Goal: Check status: Check status

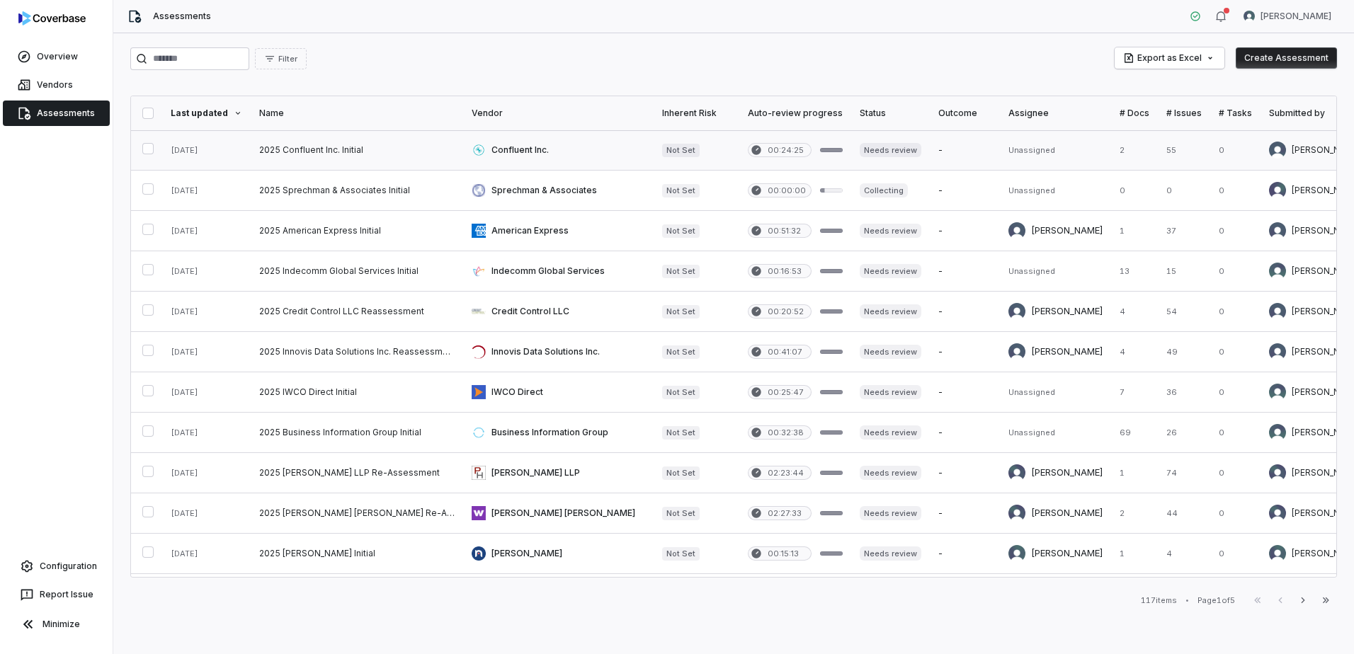
click at [519, 148] on link at bounding box center [558, 150] width 190 height 40
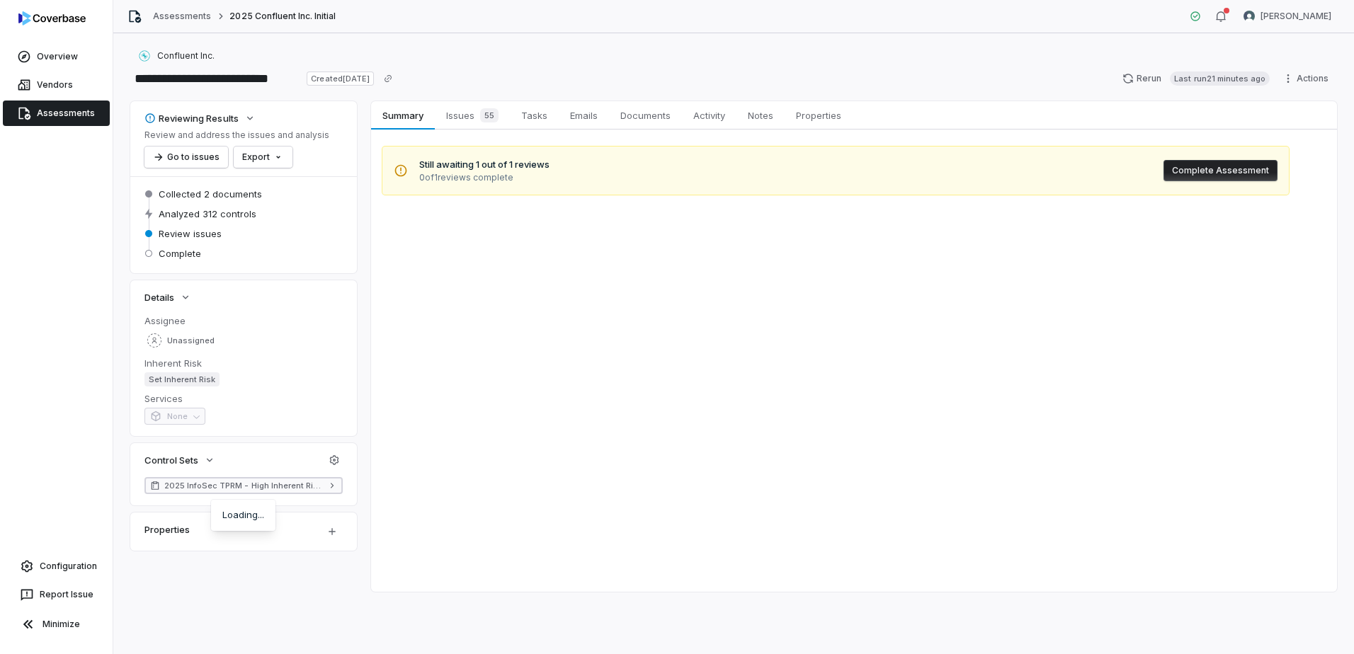
click at [331, 489] on icon at bounding box center [332, 486] width 10 height 10
click at [465, 110] on span "Issues 55" at bounding box center [472, 116] width 64 height 20
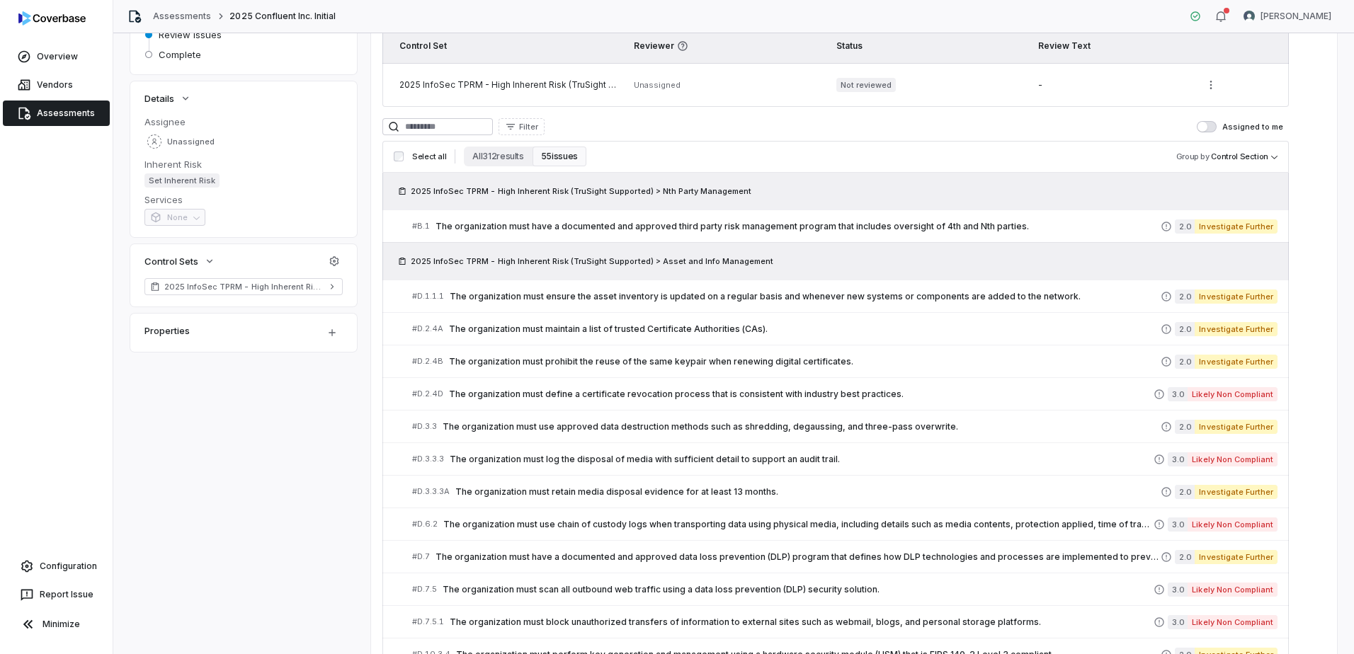
scroll to position [53, 0]
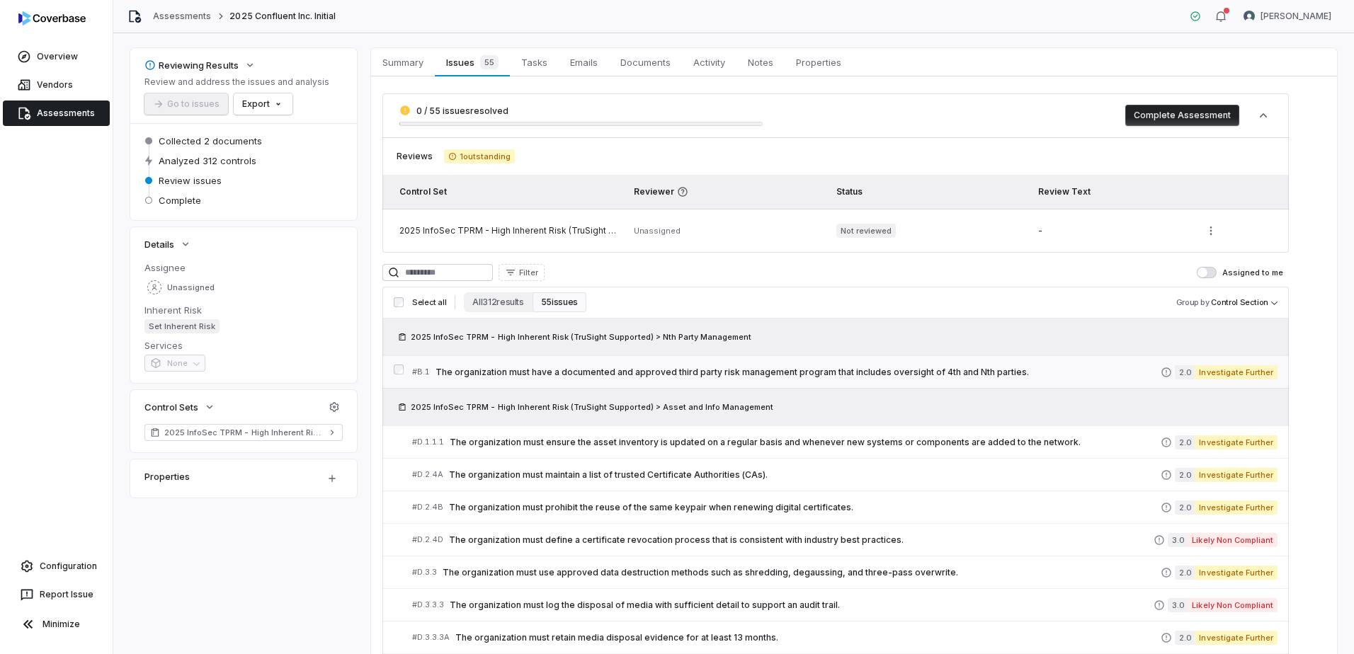
click at [703, 367] on span "The organization must have a documented and approved third party risk managemen…" at bounding box center [798, 372] width 725 height 11
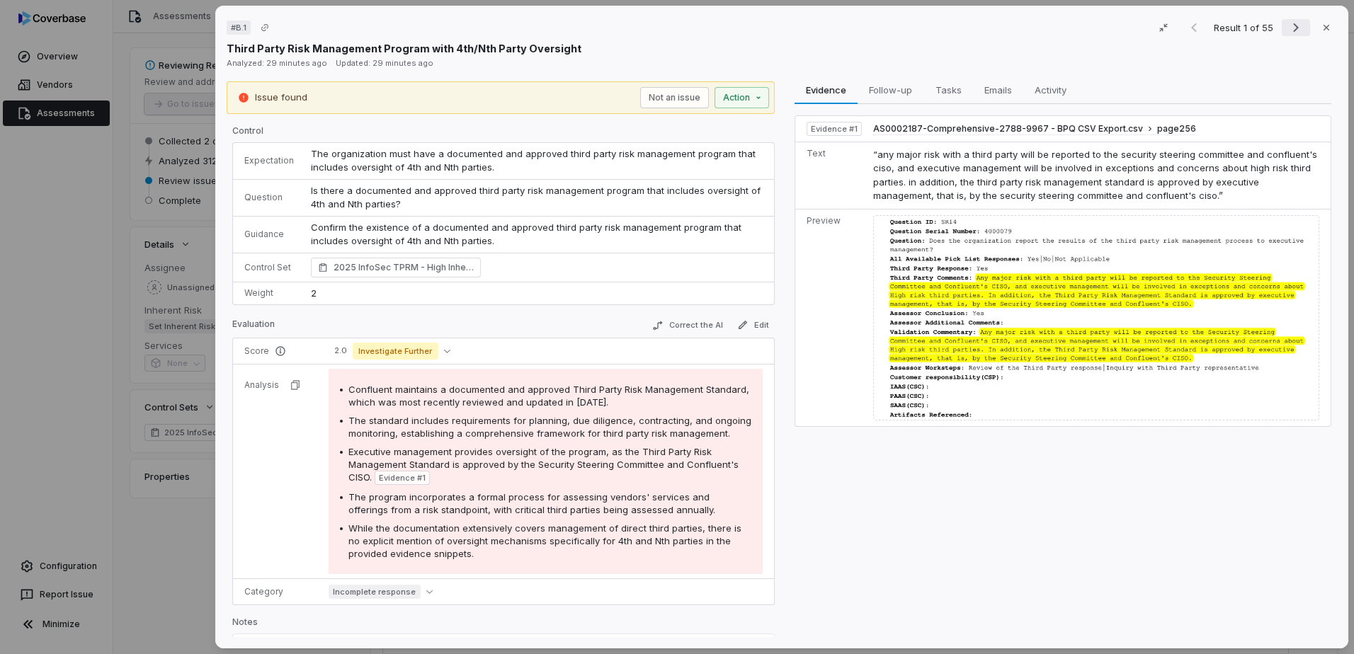
click at [1297, 25] on button "Next result" at bounding box center [1296, 27] width 28 height 17
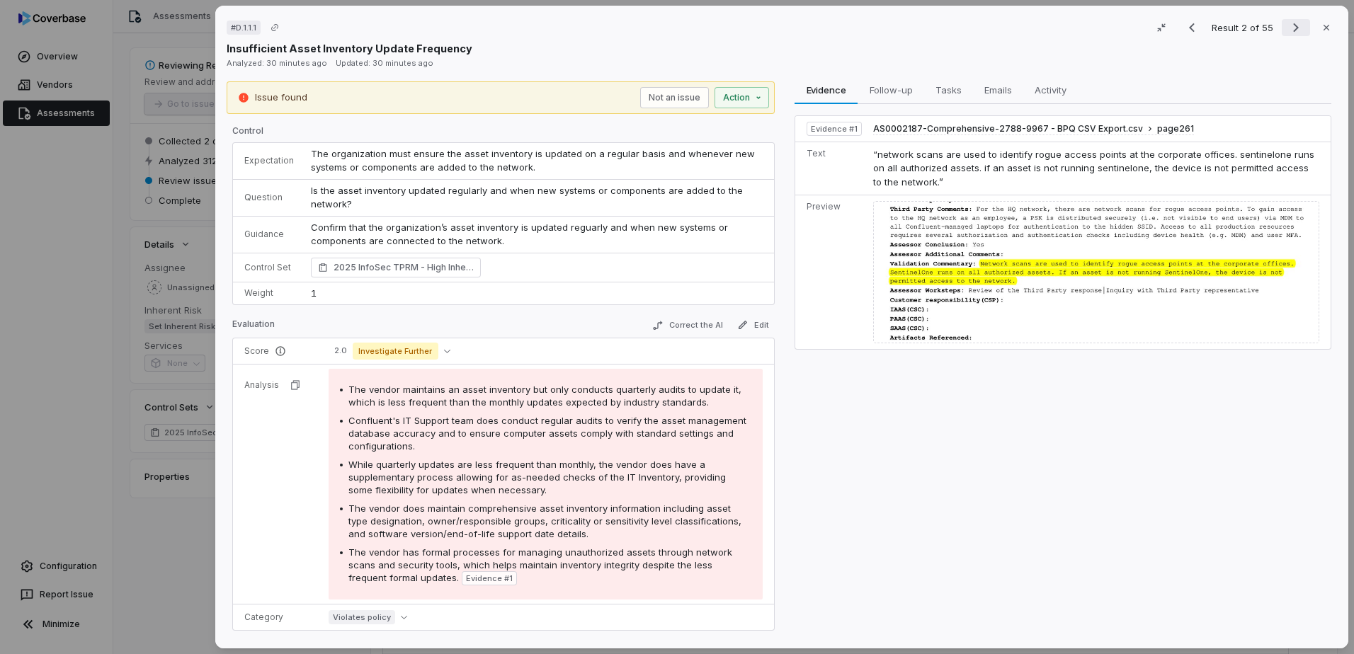
click at [1292, 27] on icon "Next result" at bounding box center [1295, 27] width 17 height 17
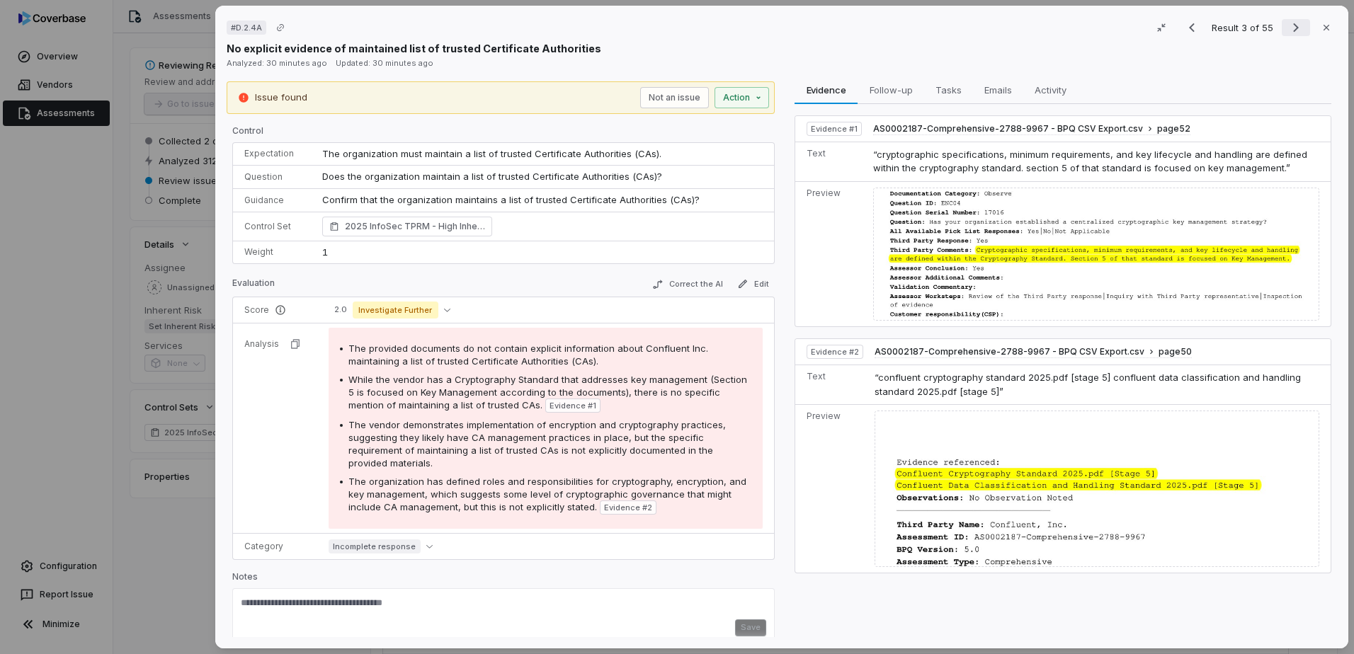
click at [1290, 30] on icon "Next result" at bounding box center [1295, 27] width 17 height 17
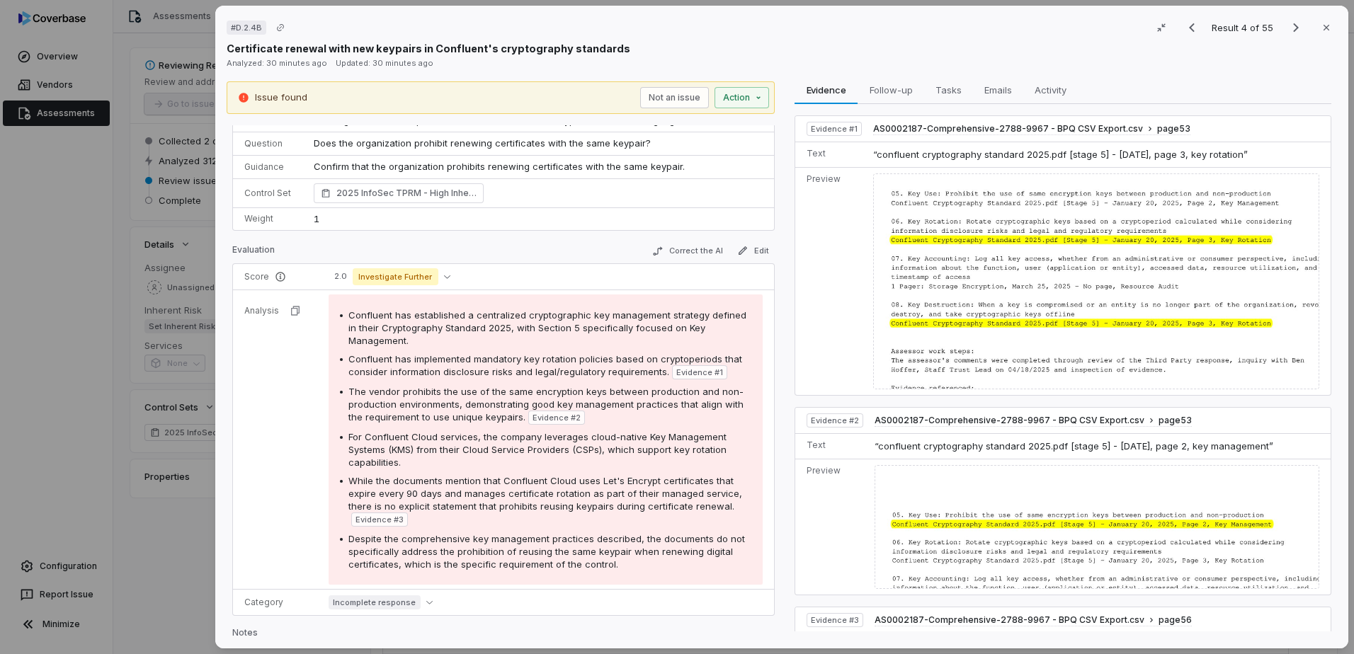
scroll to position [32, 0]
click at [1290, 31] on icon "Next result" at bounding box center [1295, 27] width 17 height 17
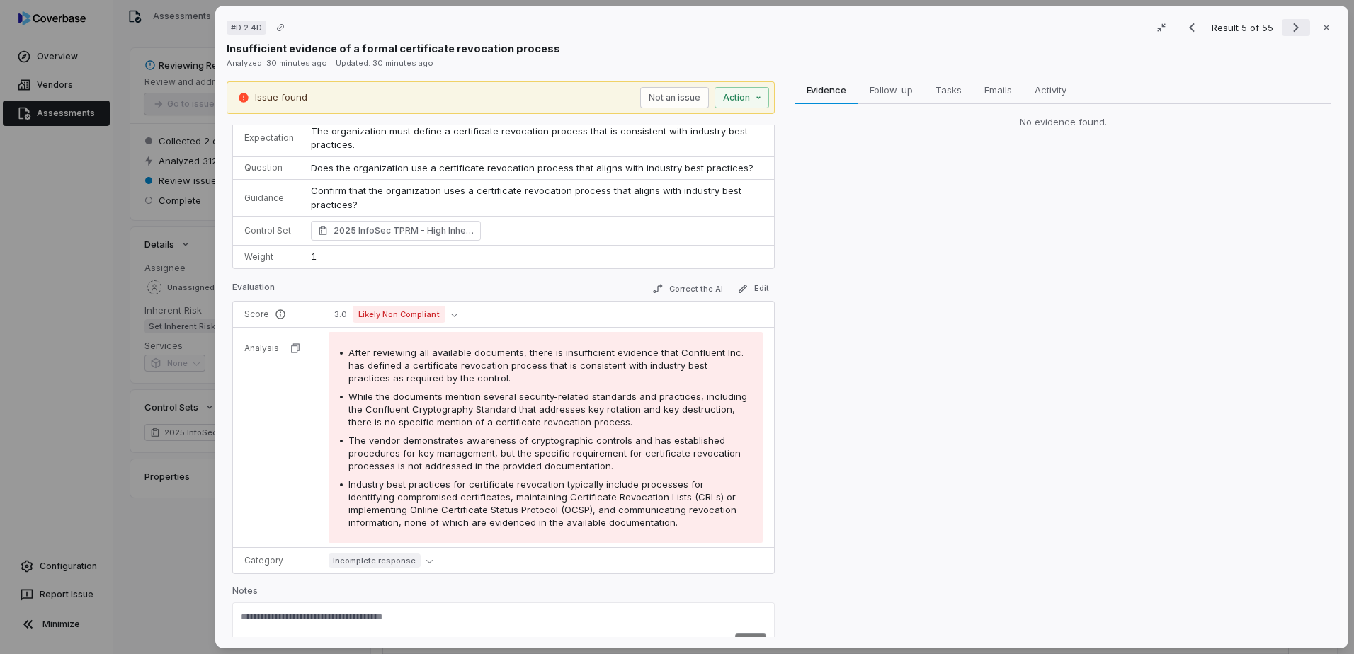
scroll to position [45, 0]
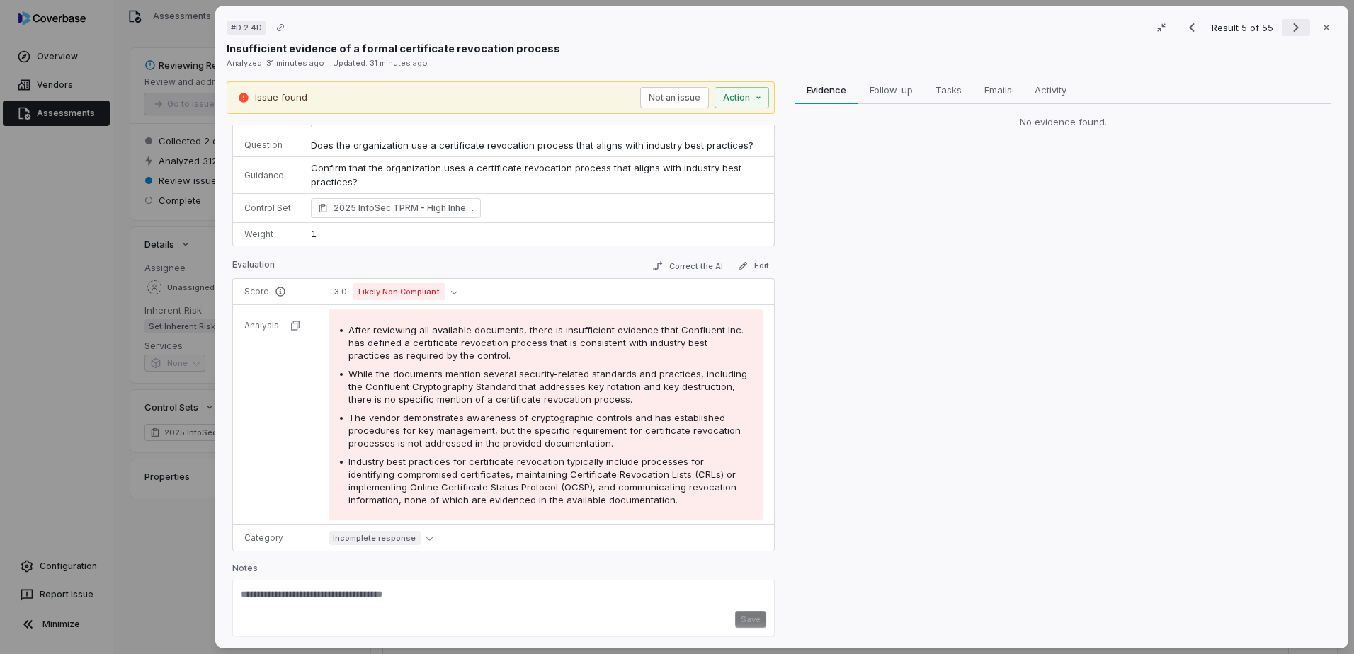
click at [1290, 31] on icon "Next result" at bounding box center [1295, 27] width 17 height 17
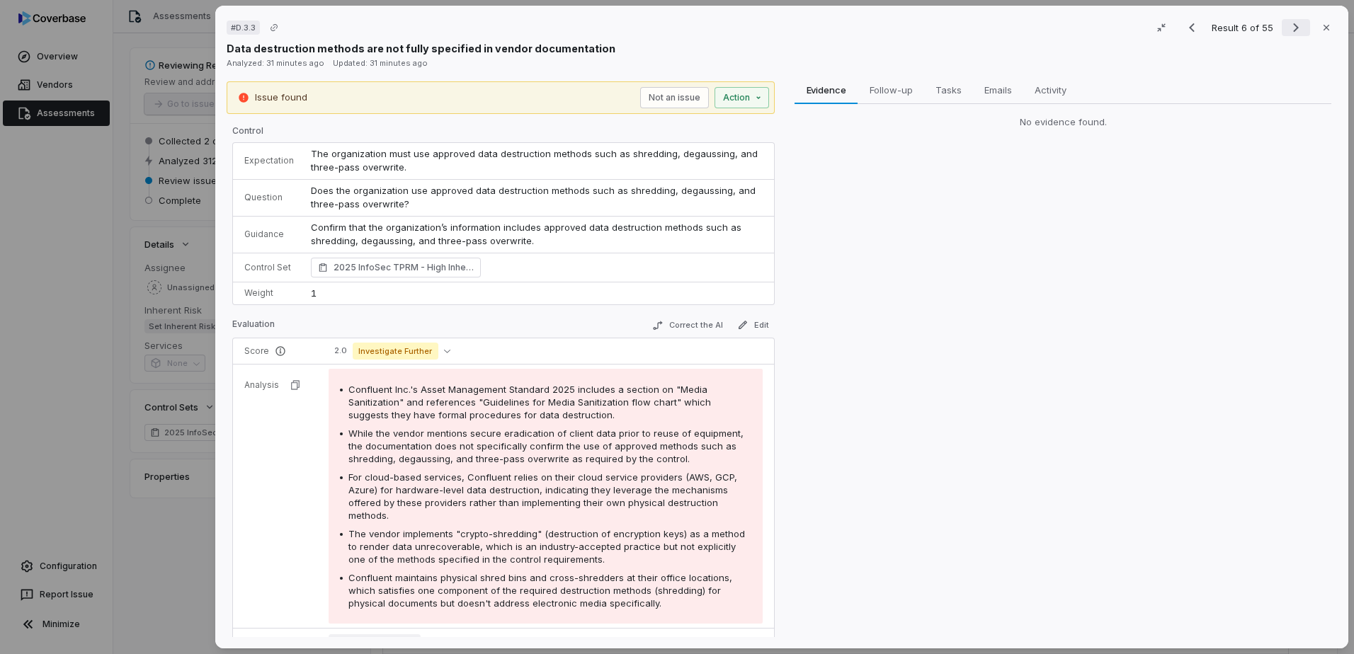
click at [1287, 23] on icon "Next result" at bounding box center [1295, 27] width 17 height 17
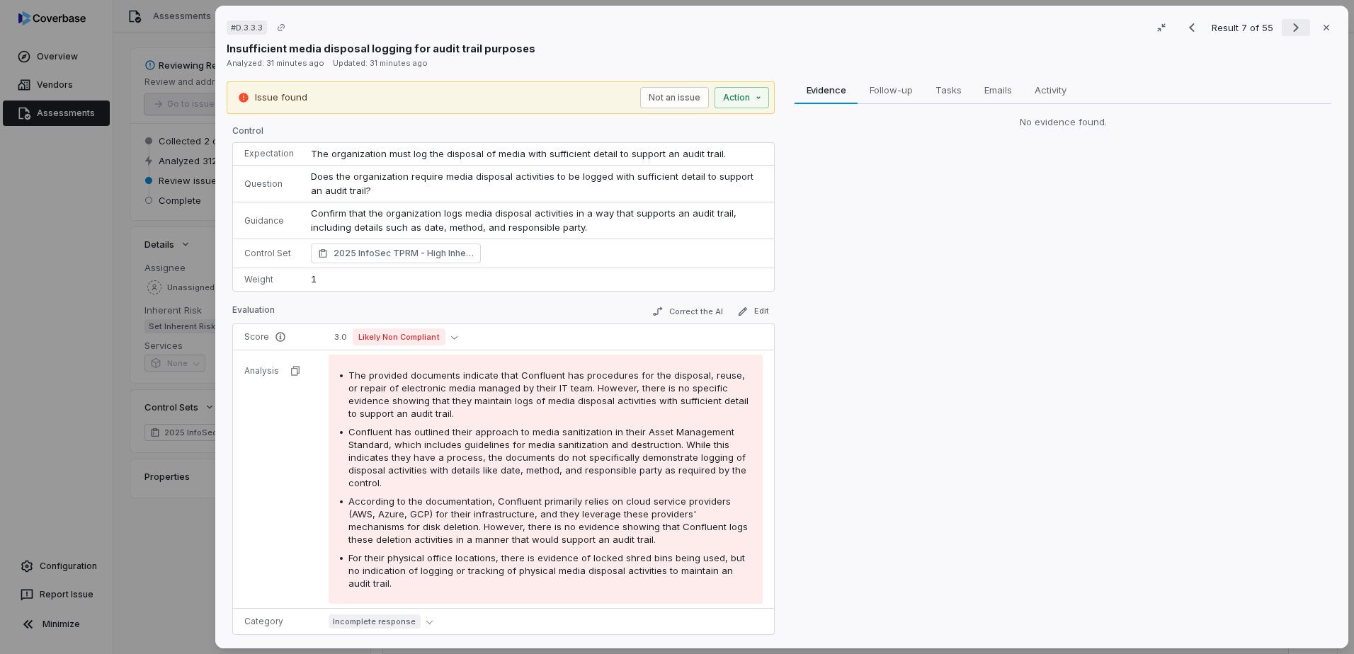
click at [1287, 29] on icon "Next result" at bounding box center [1295, 27] width 17 height 17
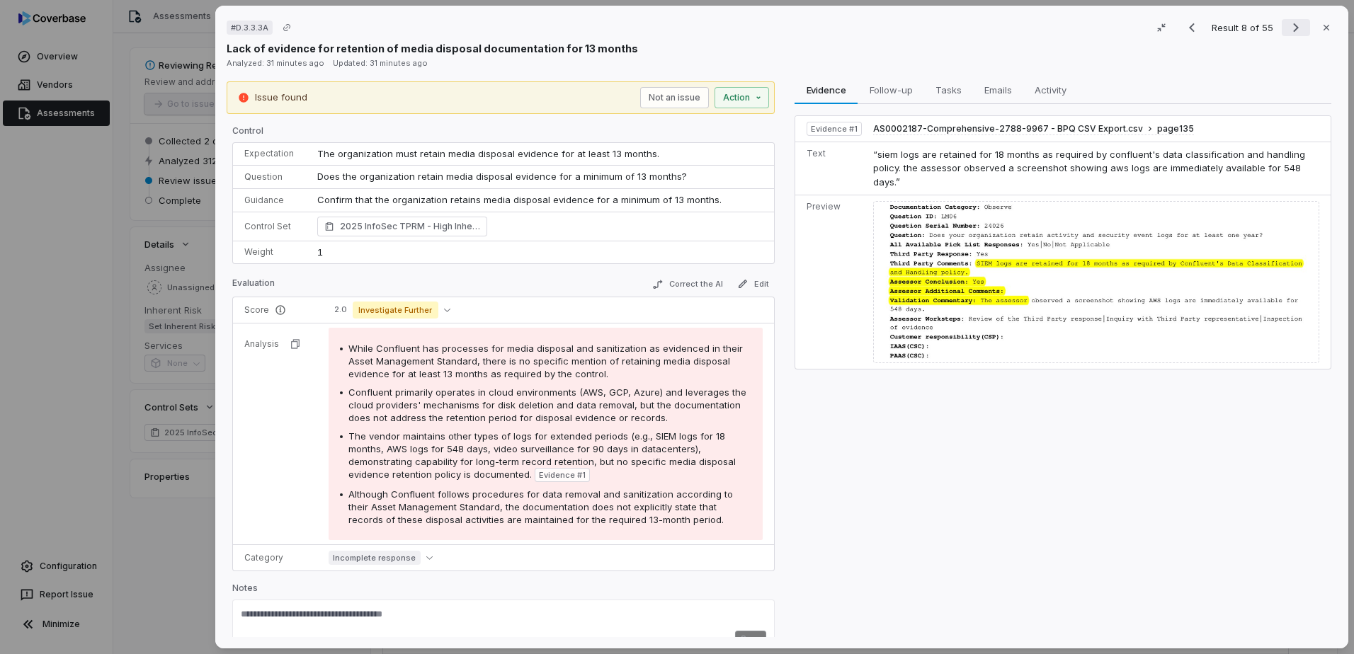
click at [1287, 25] on icon "Next result" at bounding box center [1295, 27] width 17 height 17
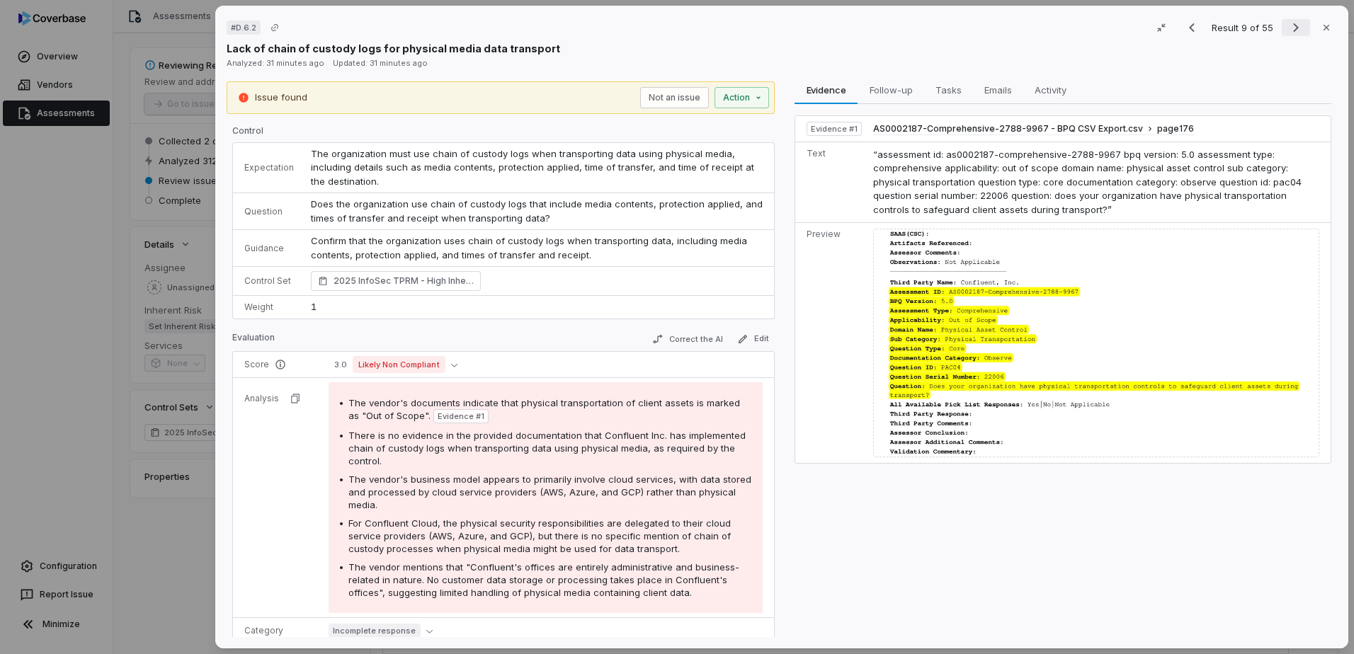
click at [1296, 28] on icon "Next result" at bounding box center [1295, 27] width 17 height 17
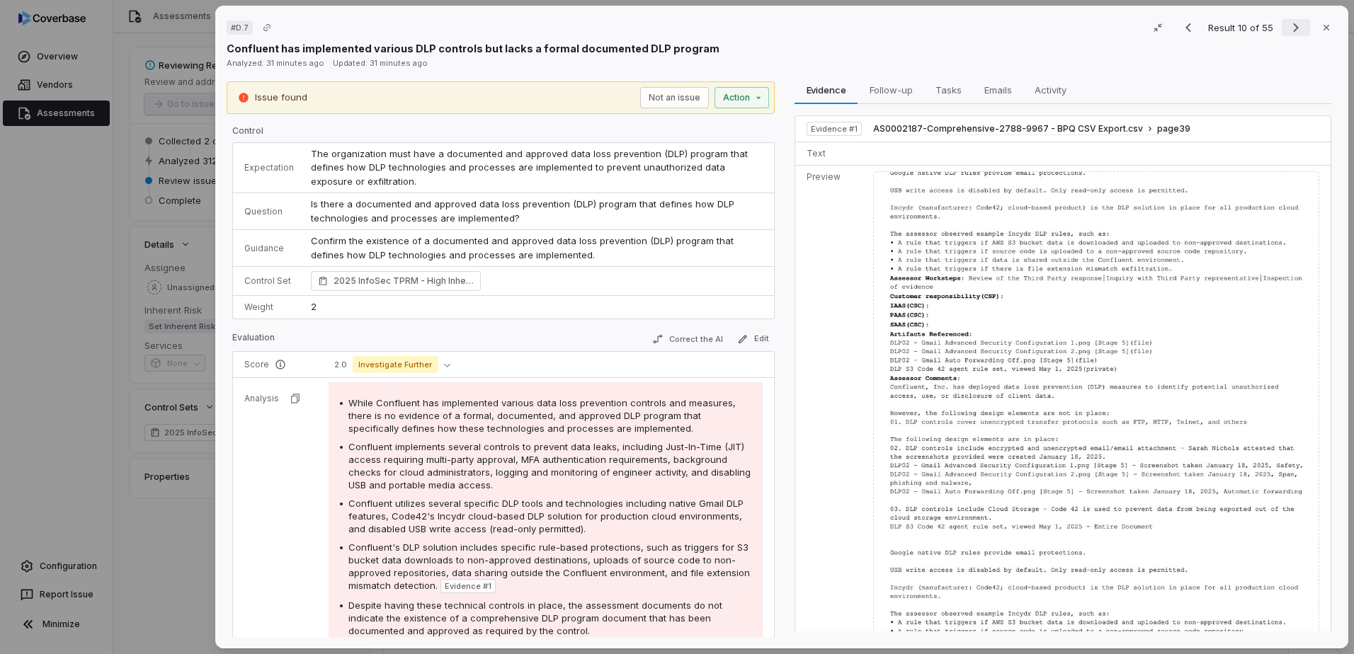
click at [1296, 31] on icon "Next result" at bounding box center [1295, 27] width 17 height 17
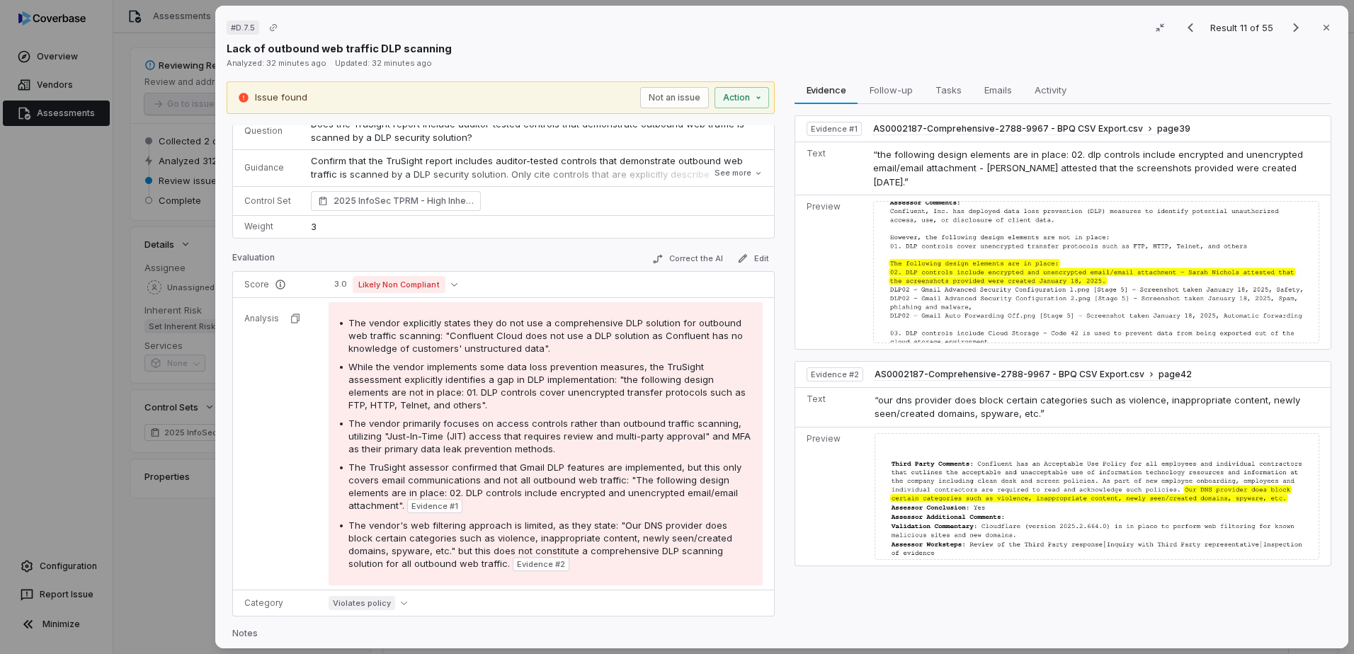
scroll to position [71, 0]
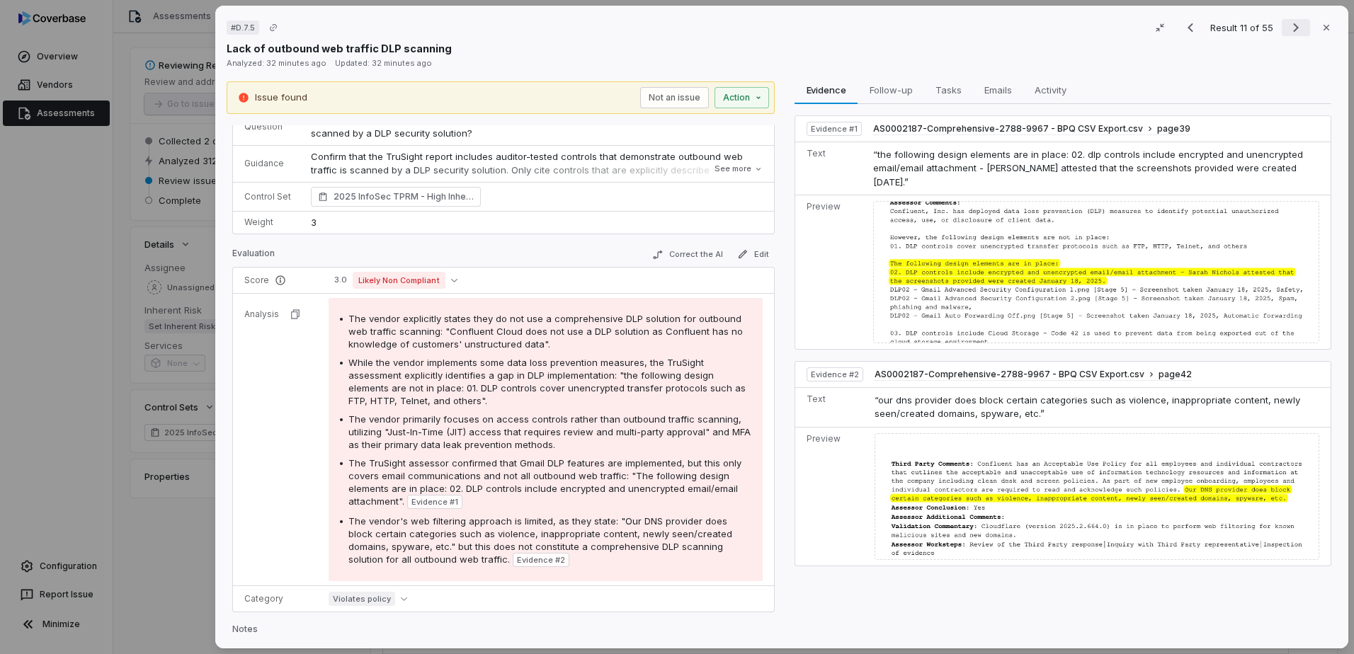
click at [1297, 25] on icon "Next result" at bounding box center [1295, 27] width 17 height 17
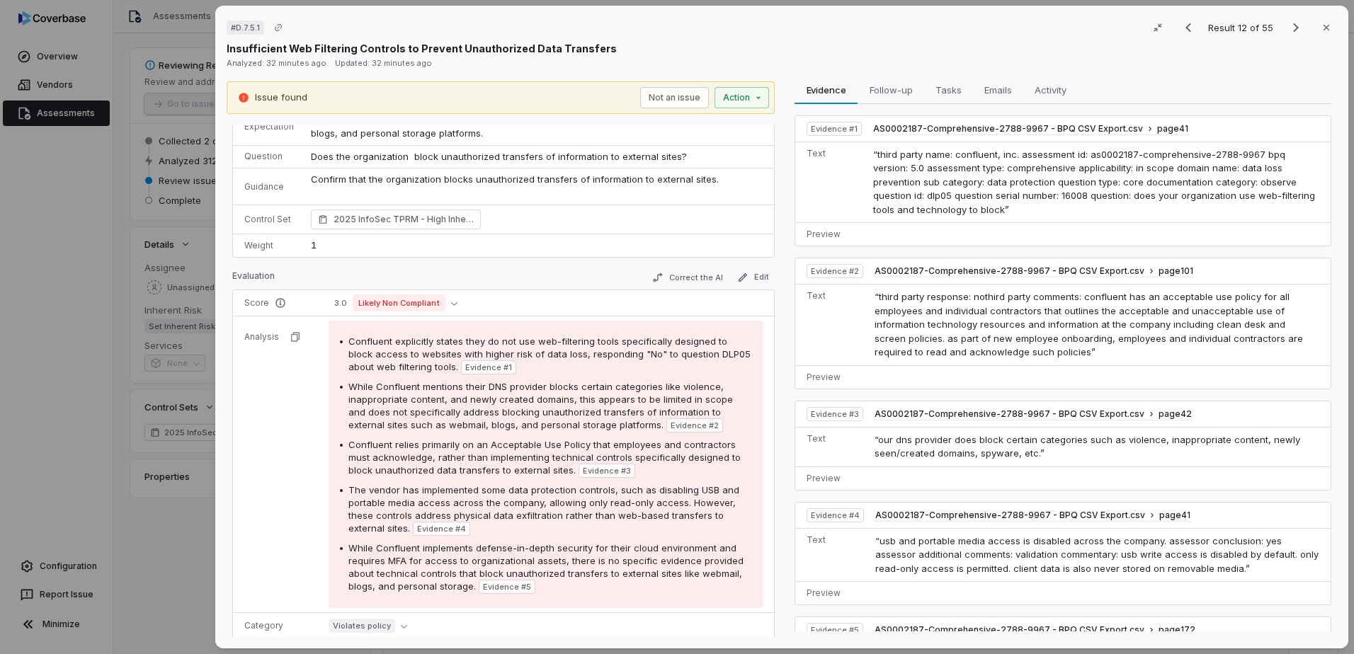
scroll to position [57, 0]
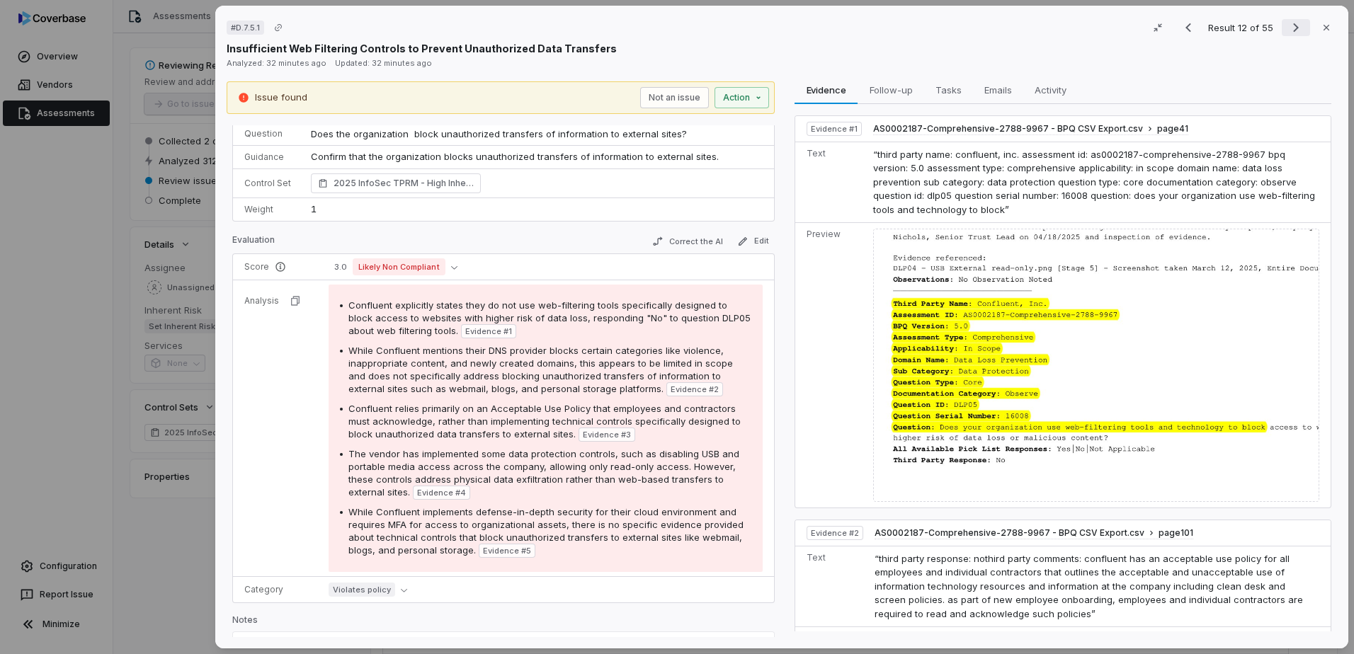
click at [1292, 27] on icon "Next result" at bounding box center [1295, 27] width 17 height 17
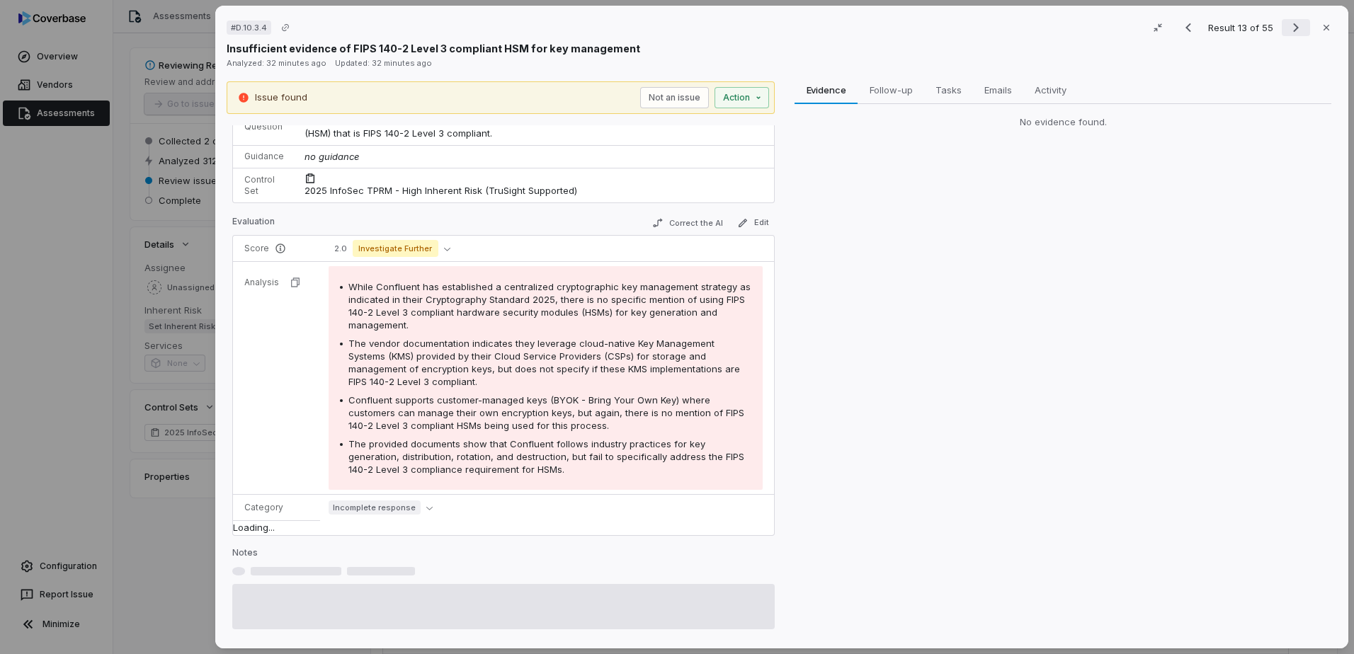
scroll to position [71, 0]
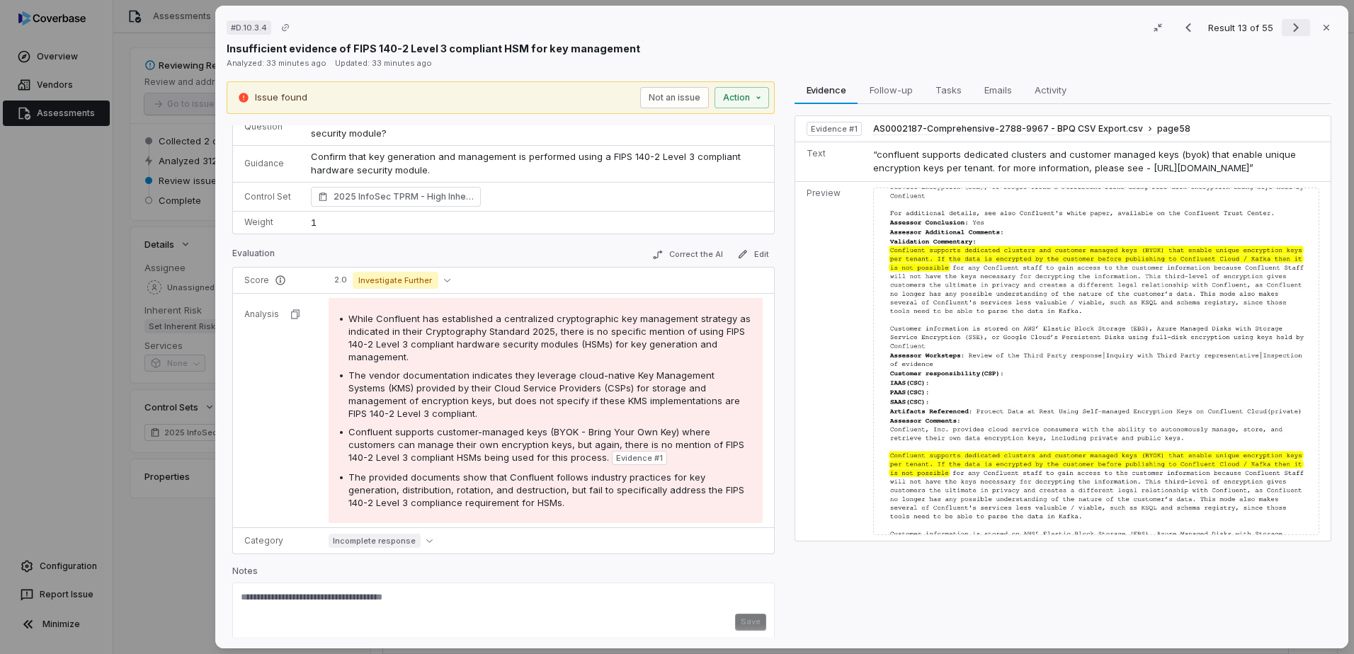
click at [1292, 29] on icon "Next result" at bounding box center [1295, 27] width 17 height 17
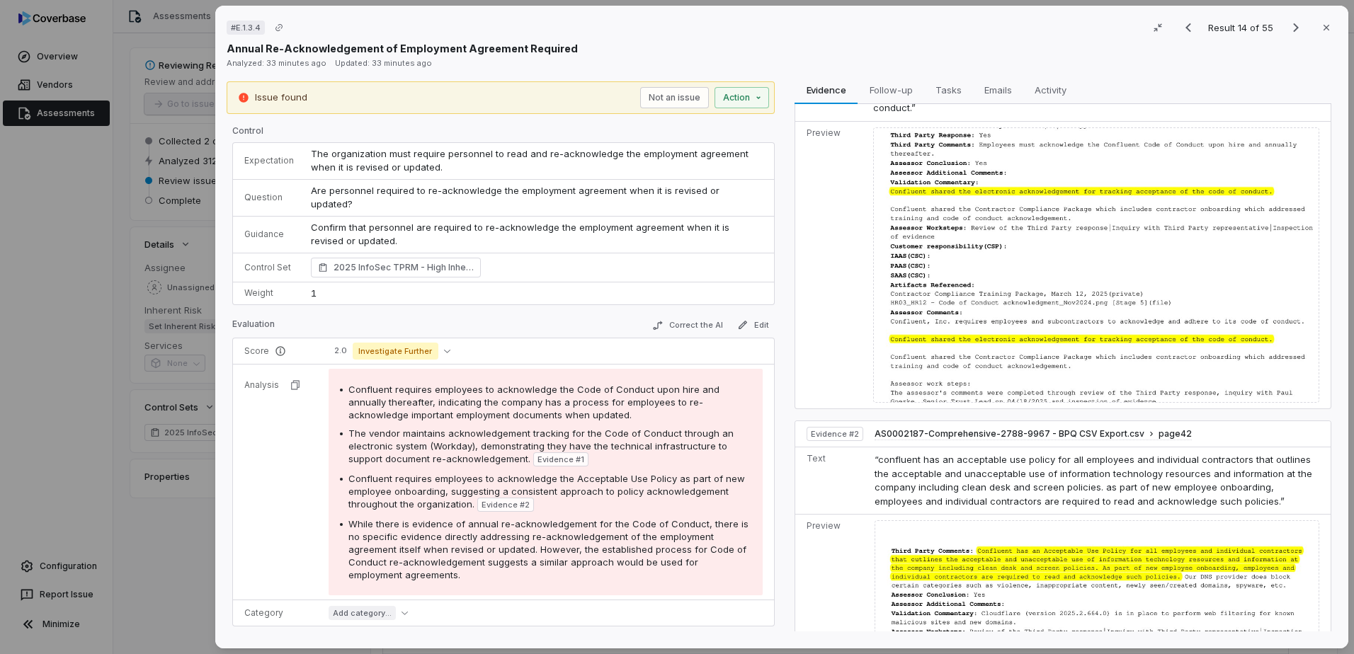
scroll to position [64, 0]
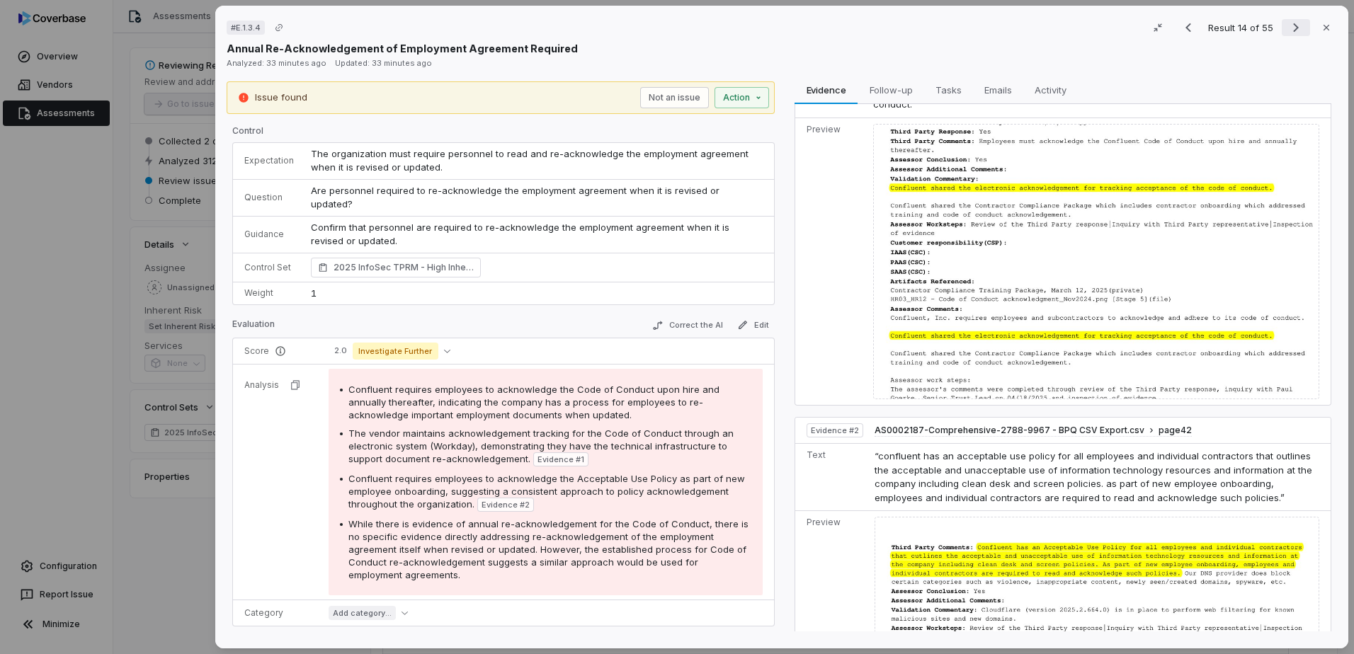
click at [1293, 28] on icon "Next result" at bounding box center [1296, 27] width 6 height 9
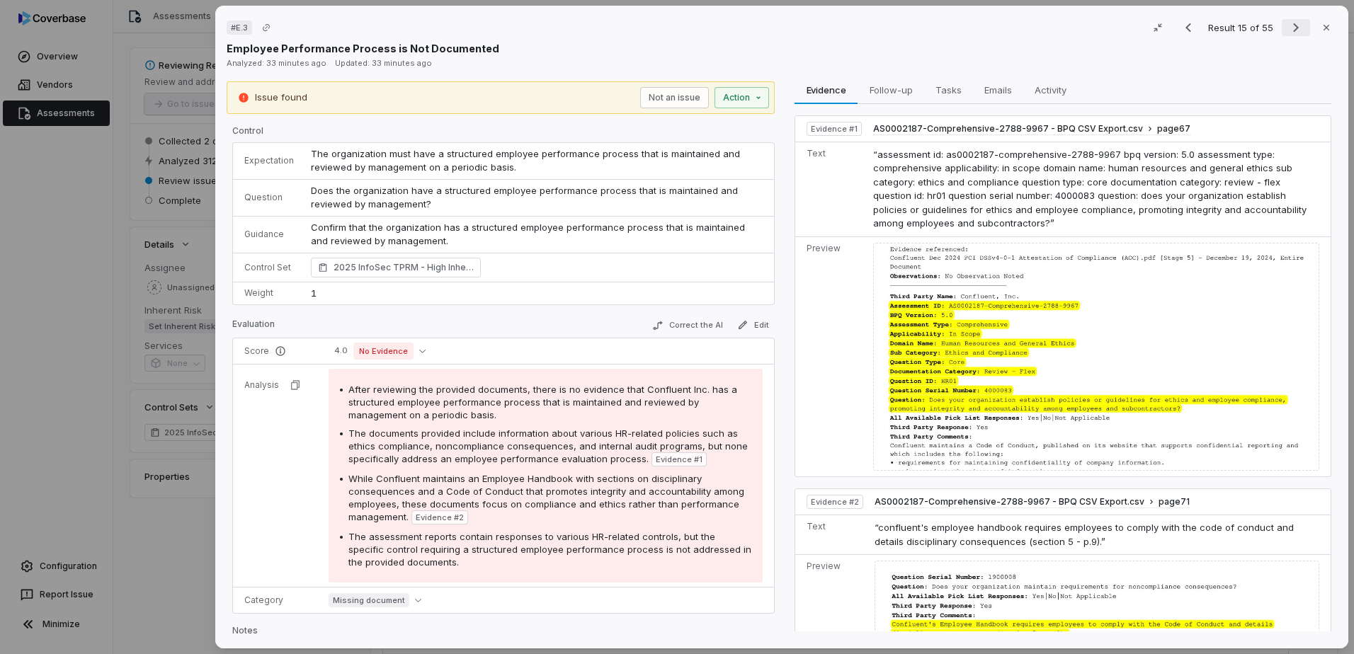
click at [1290, 33] on icon "Next result" at bounding box center [1295, 27] width 17 height 17
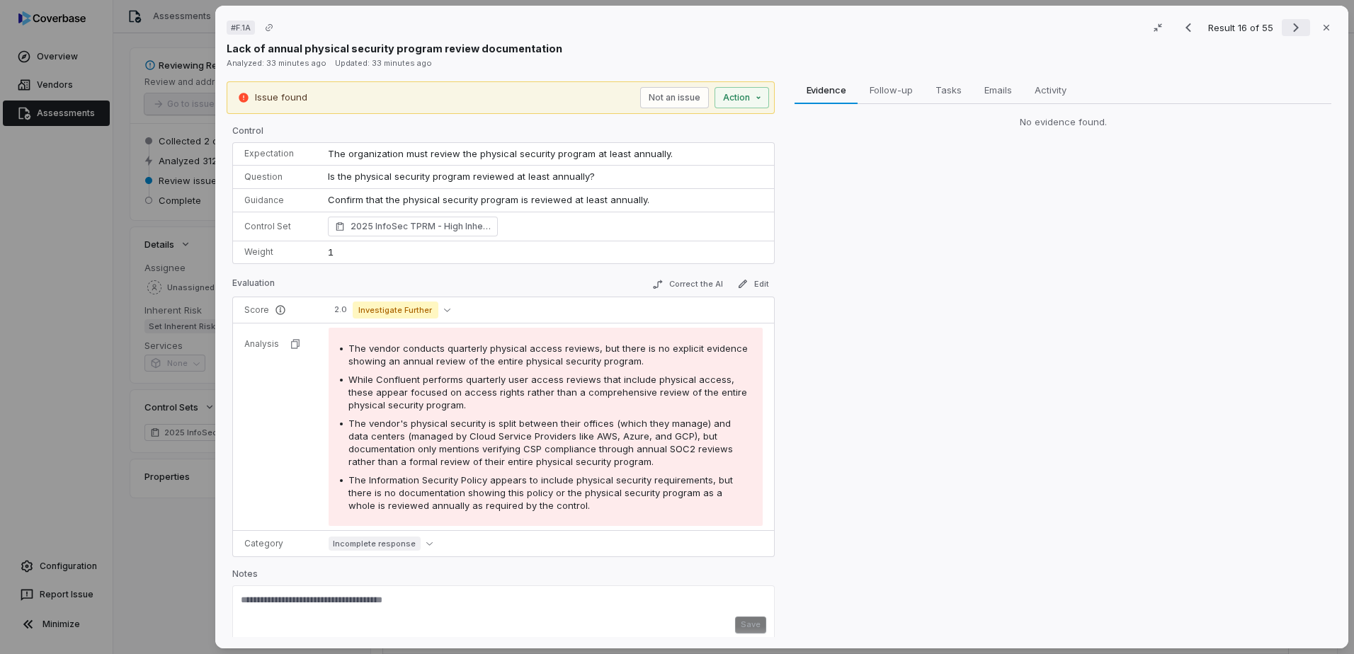
click at [1290, 33] on icon "Next result" at bounding box center [1295, 27] width 17 height 17
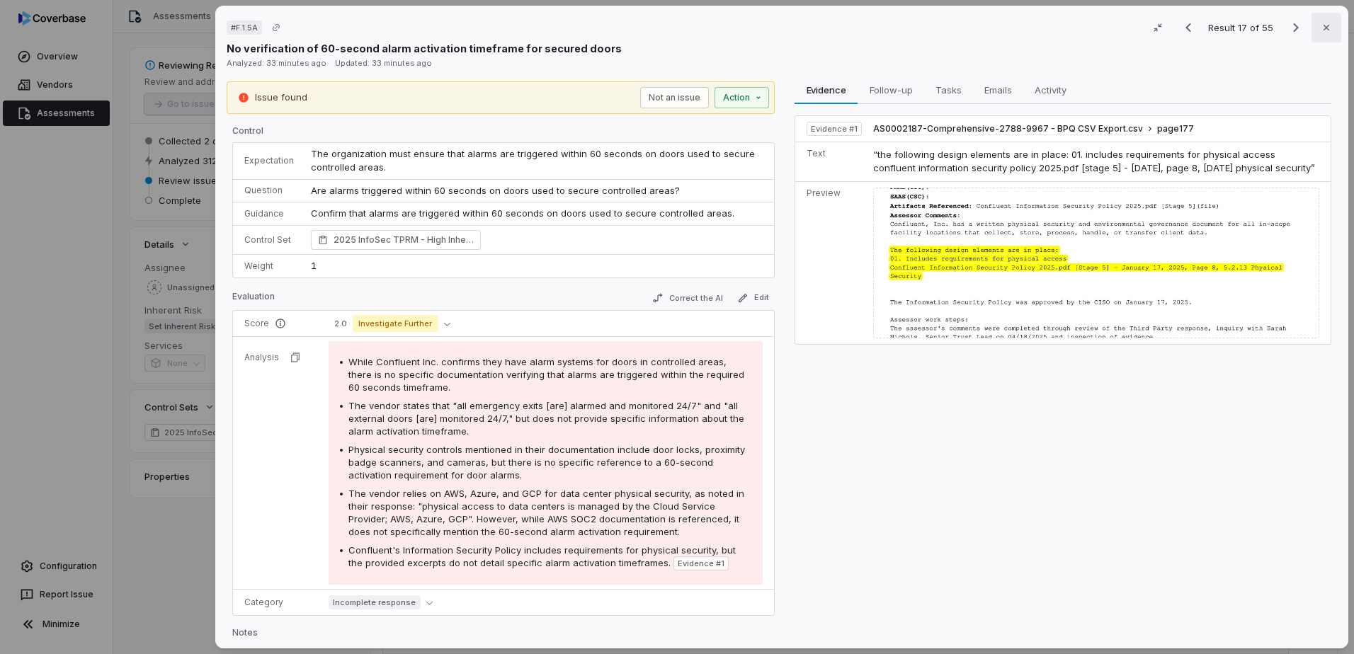
click at [1321, 26] on icon "button" at bounding box center [1326, 27] width 11 height 11
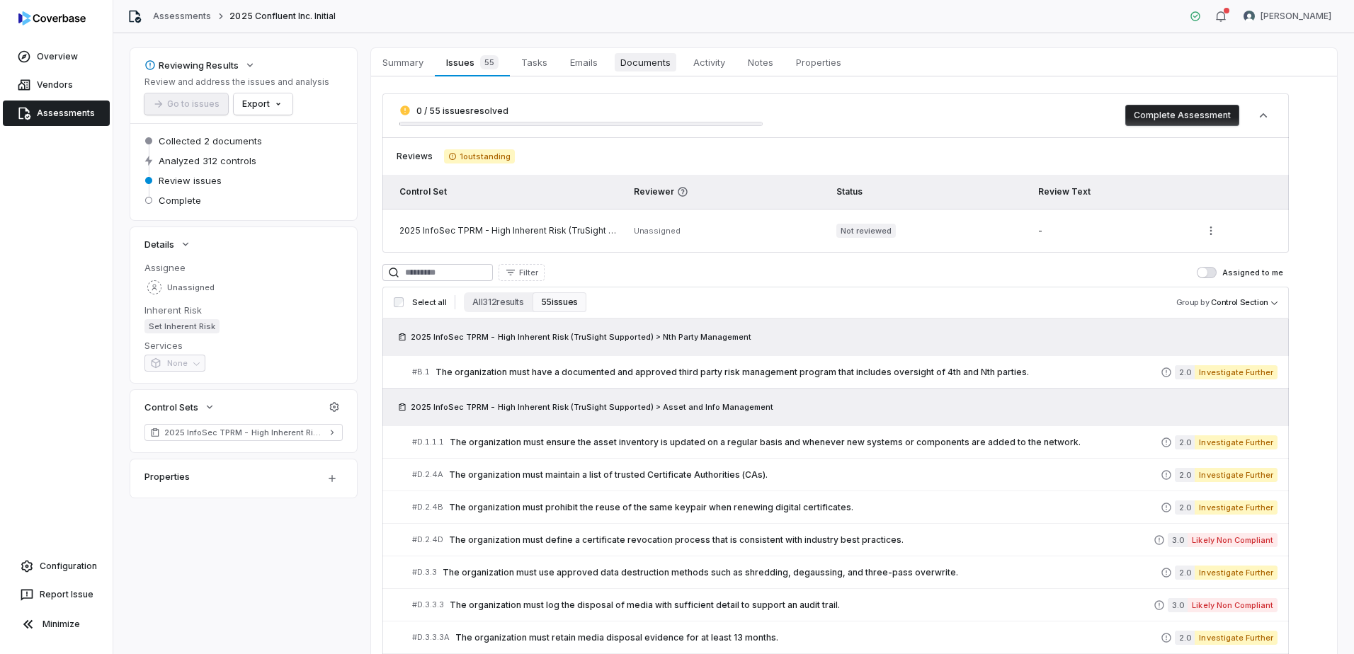
click at [649, 63] on span "Documents" at bounding box center [646, 62] width 62 height 18
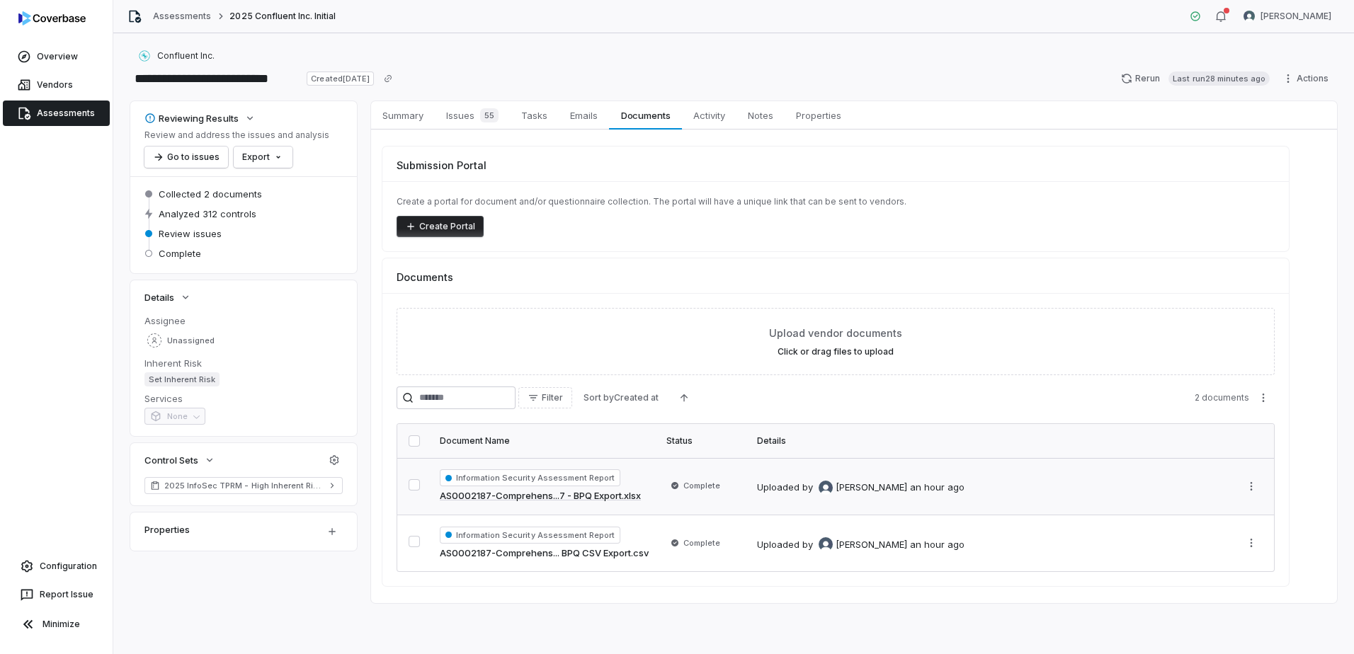
click at [582, 476] on span "Information Security Assessment Report" at bounding box center [530, 478] width 181 height 17
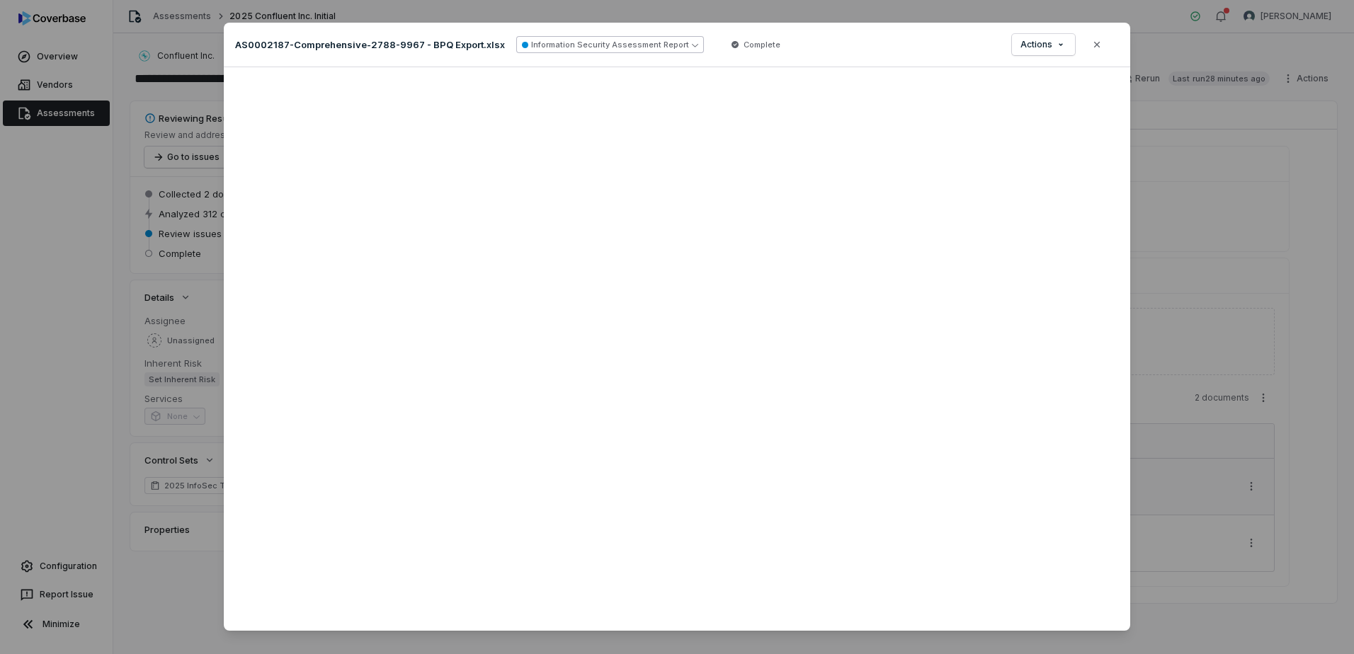
click at [670, 49] on button "Information Security Assessment Report" at bounding box center [610, 44] width 188 height 17
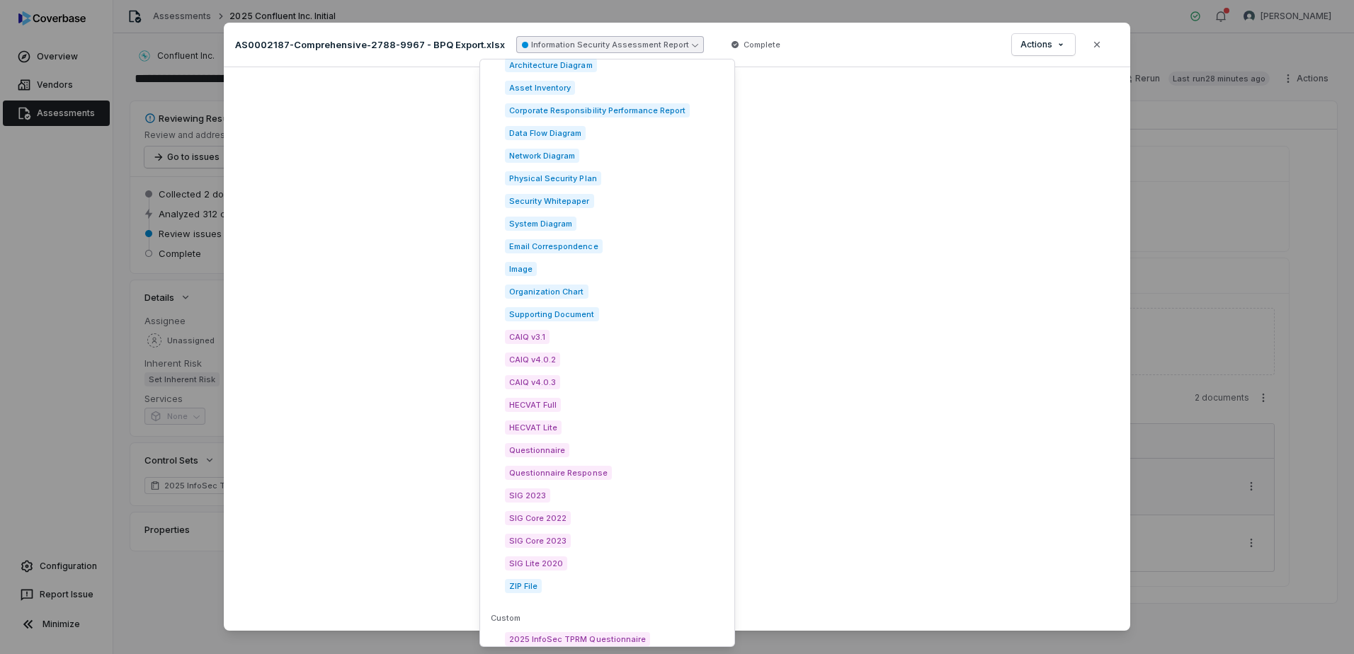
scroll to position [1952, 0]
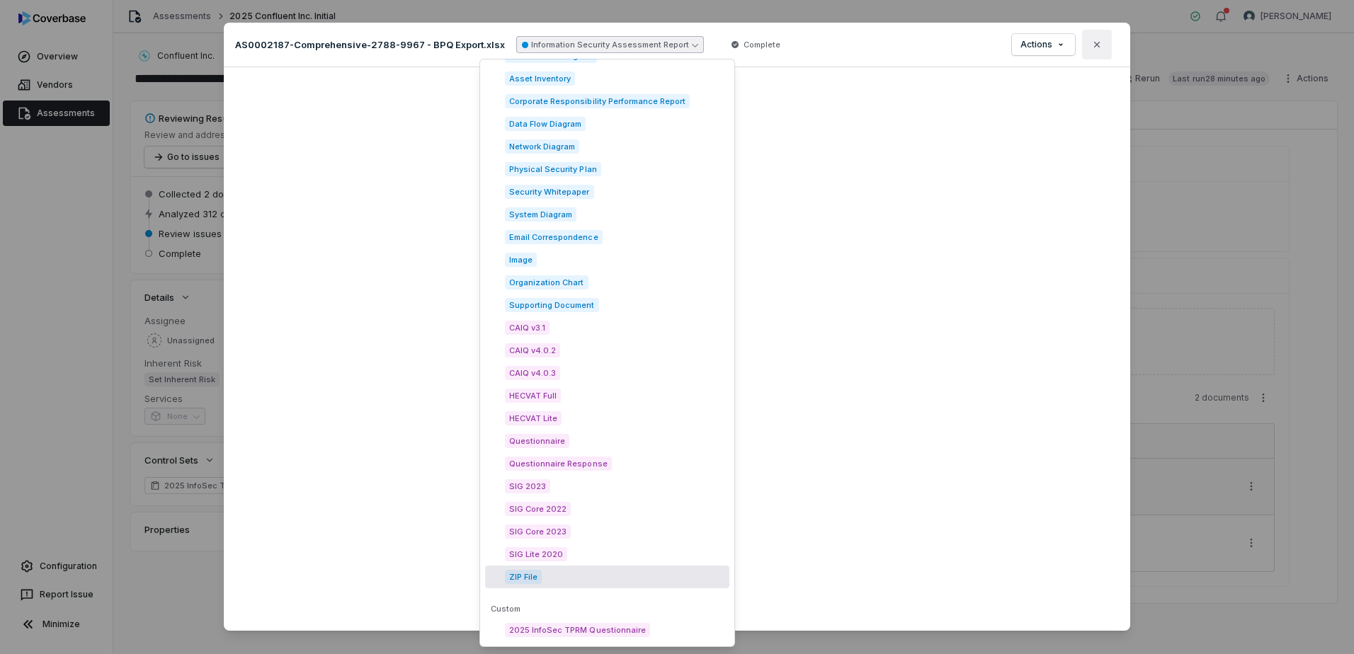
click at [1094, 55] on button "Close" at bounding box center [1097, 45] width 30 height 30
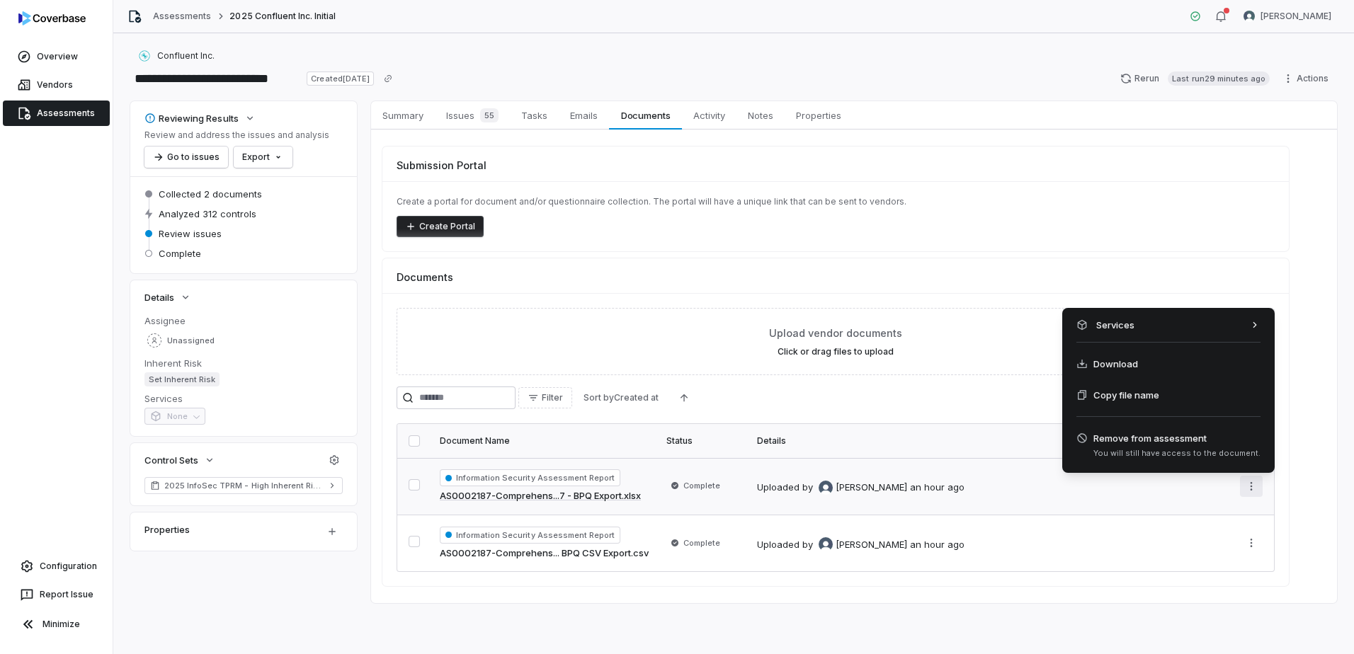
click at [1248, 492] on html "**********" at bounding box center [677, 327] width 1354 height 654
click at [1313, 162] on html "**********" at bounding box center [677, 327] width 1354 height 654
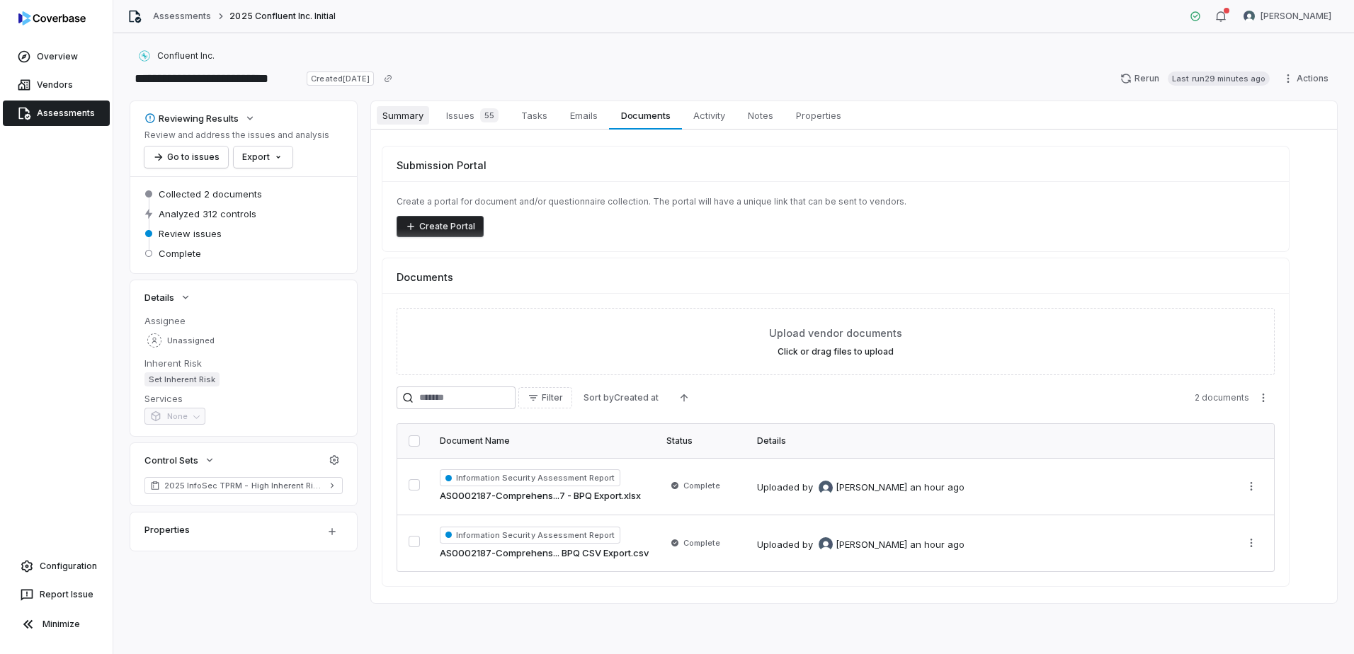
click at [411, 110] on span "Summary" at bounding box center [403, 115] width 52 height 18
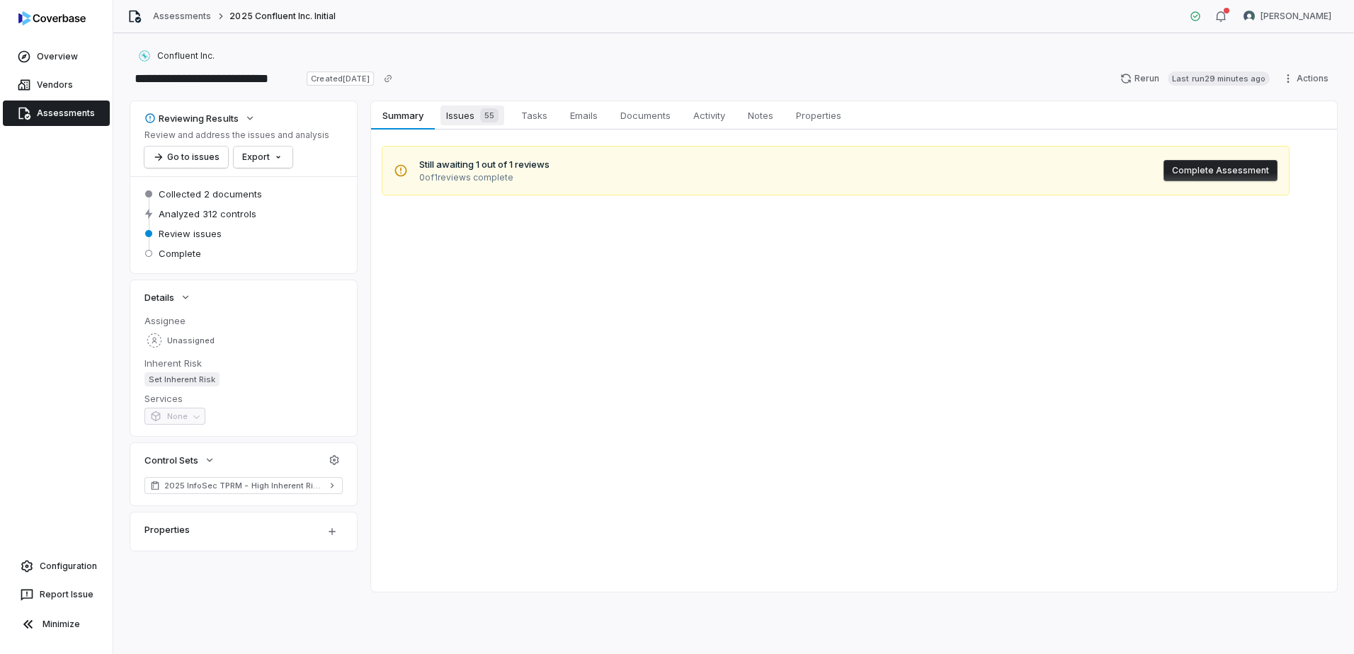
click at [470, 113] on span "Issues 55" at bounding box center [472, 116] width 64 height 20
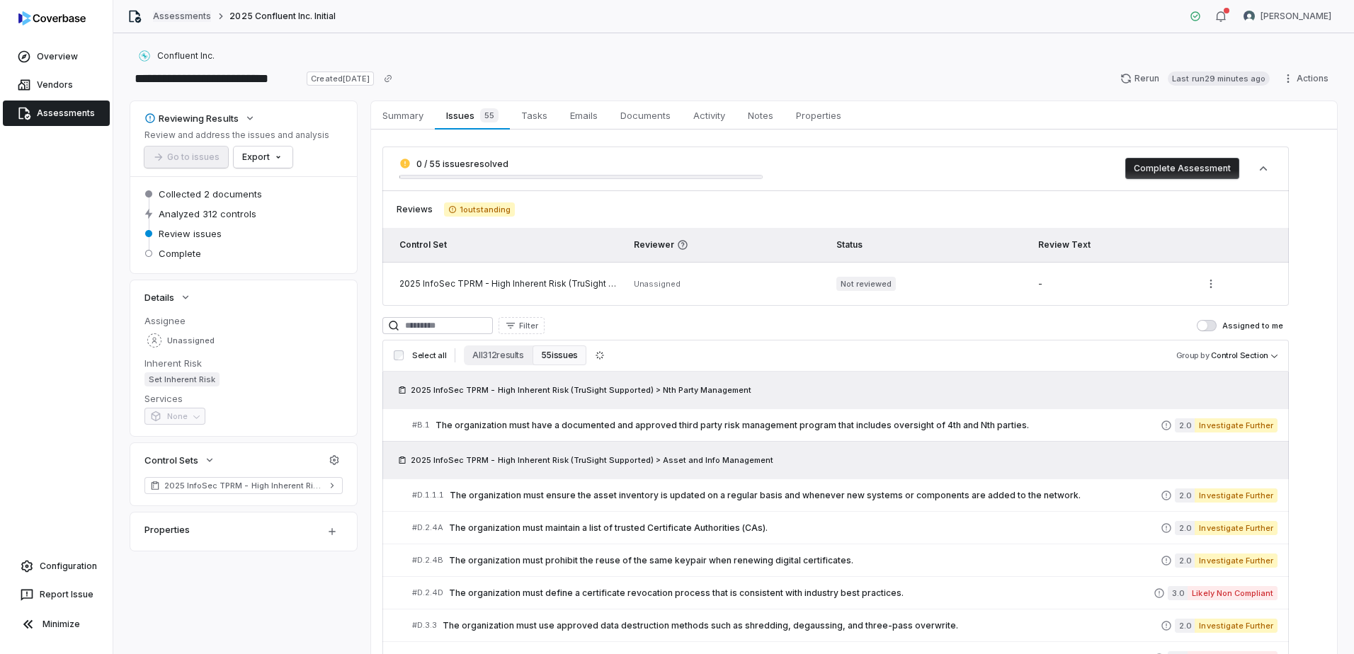
click at [180, 17] on link "Assessments" at bounding box center [182, 16] width 58 height 11
